Goal: Navigation & Orientation: Go to known website

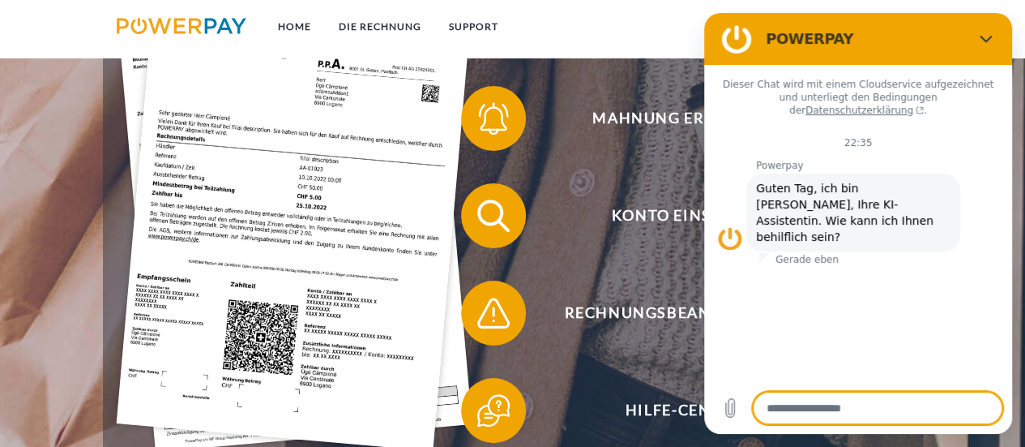
scroll to position [128, 0]
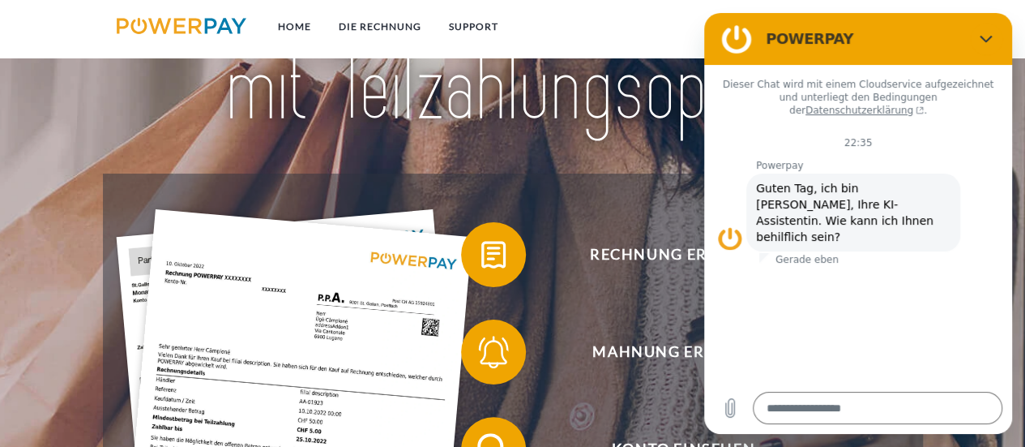
click at [577, 140] on img at bounding box center [513, 33] width 715 height 233
click at [993, 35] on button "Schließen" at bounding box center [986, 39] width 32 height 32
type textarea "*"
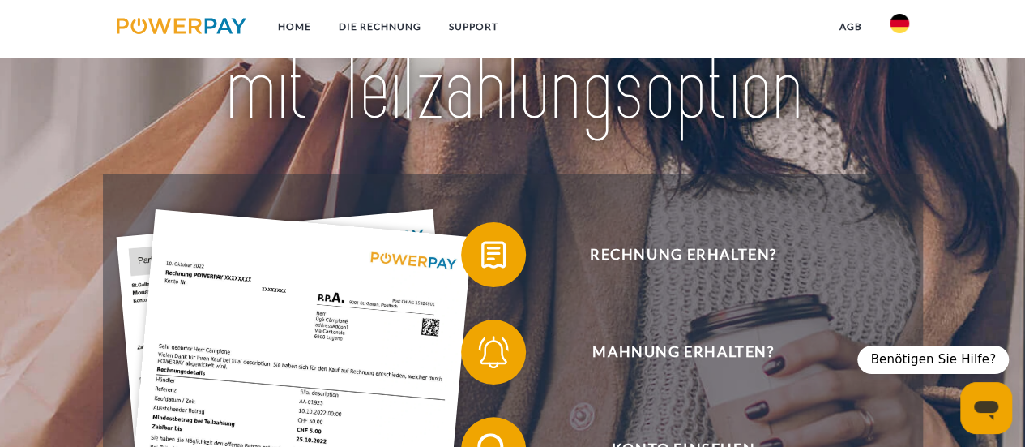
click at [900, 24] on img at bounding box center [899, 23] width 19 height 19
click at [898, 154] on img at bounding box center [899, 159] width 19 height 19
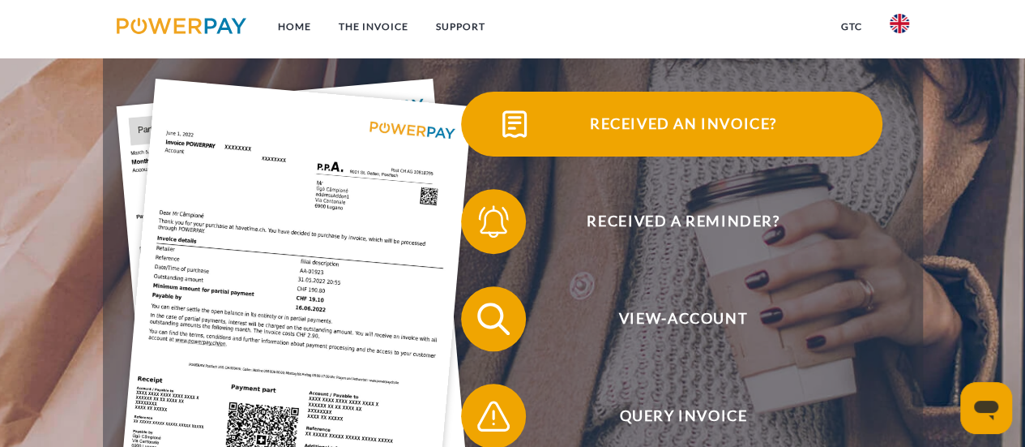
scroll to position [259, 0]
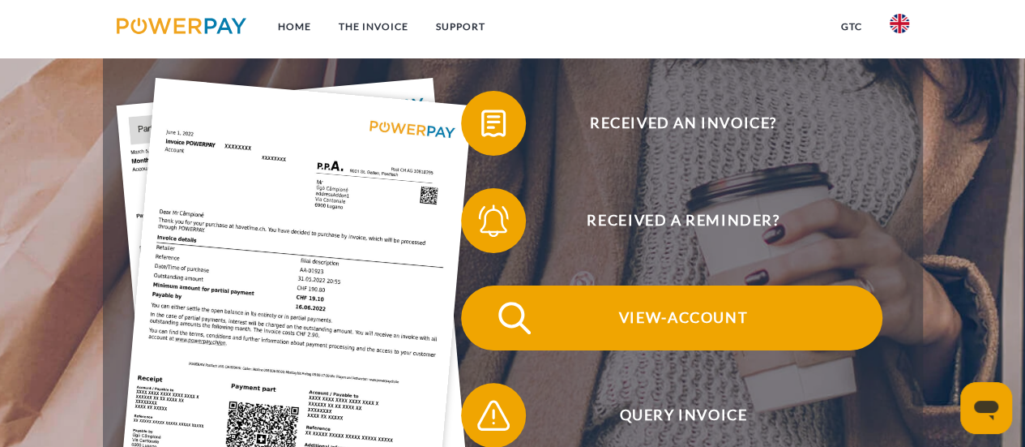
click at [668, 320] on span "View-Account" at bounding box center [683, 317] width 397 height 65
